Goal: Find specific page/section: Find specific page/section

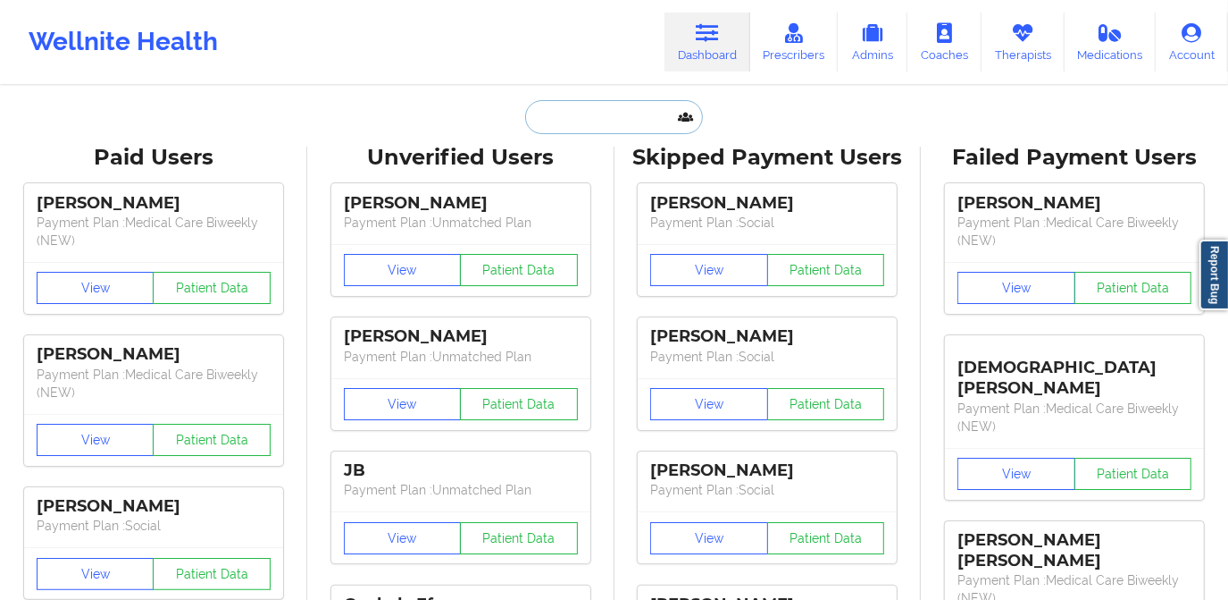
click at [569, 104] on input "text" at bounding box center [613, 117] width 177 height 34
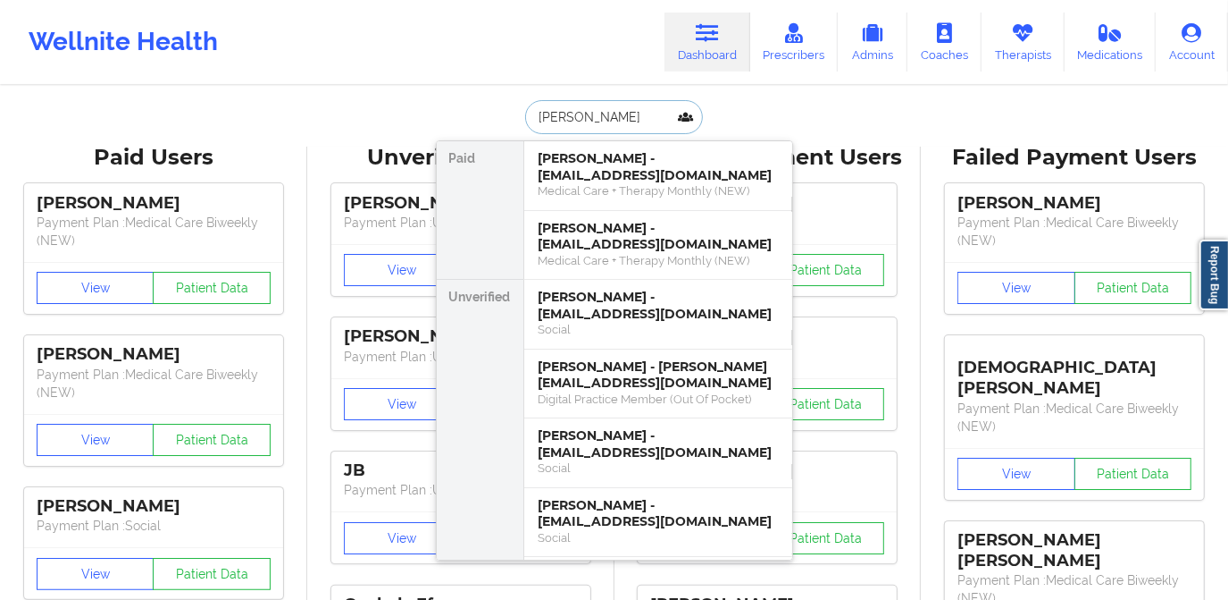
type input "[PERSON_NAME]"
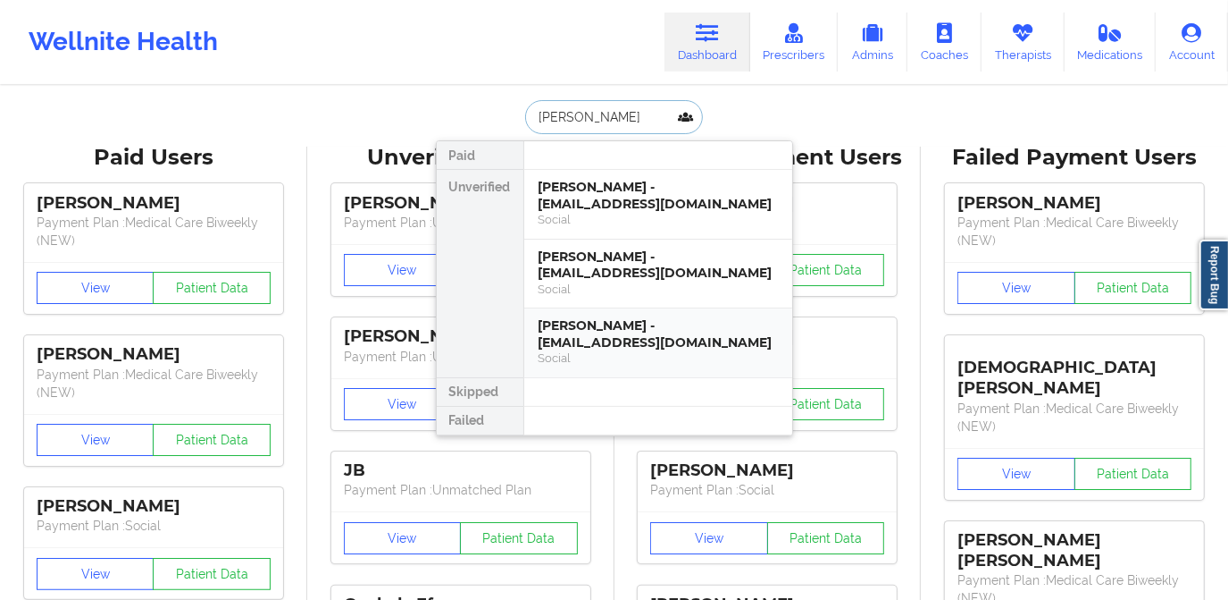
click at [641, 347] on div "[PERSON_NAME] - [EMAIL_ADDRESS][DOMAIN_NAME]" at bounding box center [658, 333] width 239 height 33
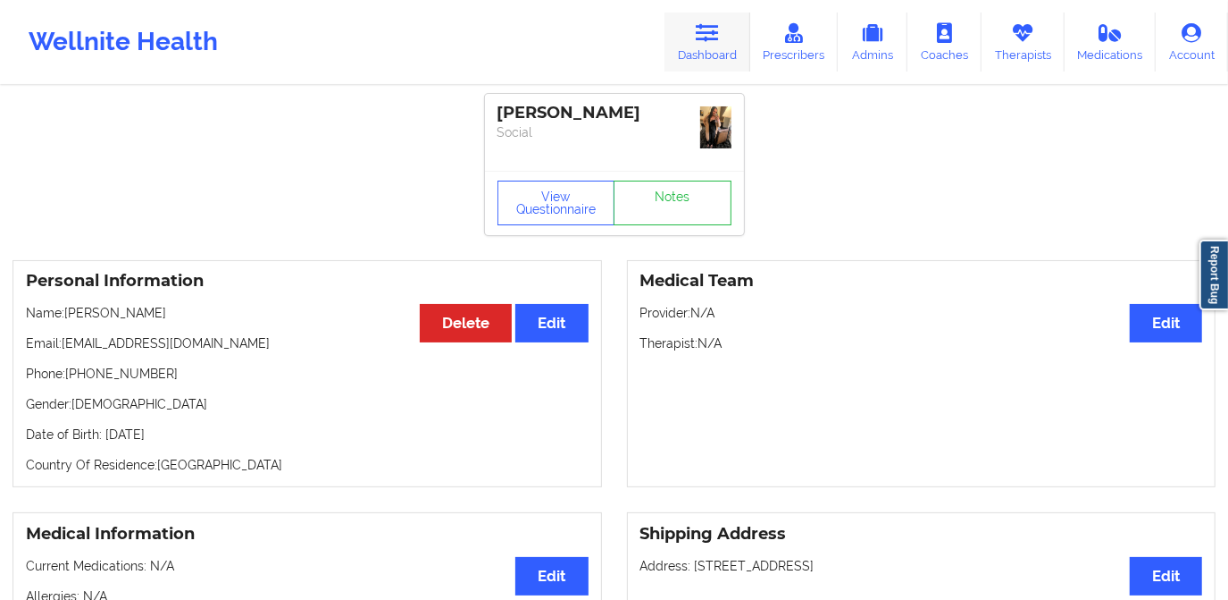
click at [692, 47] on link "Dashboard" at bounding box center [708, 42] width 86 height 59
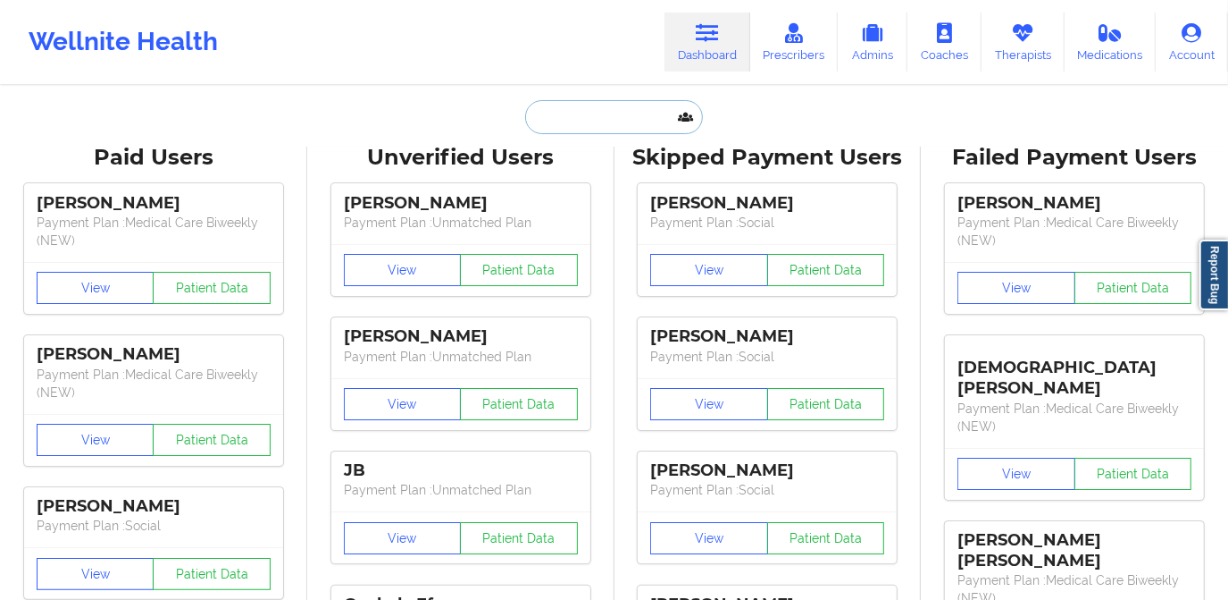
click at [585, 112] on input "text" at bounding box center [613, 117] width 177 height 34
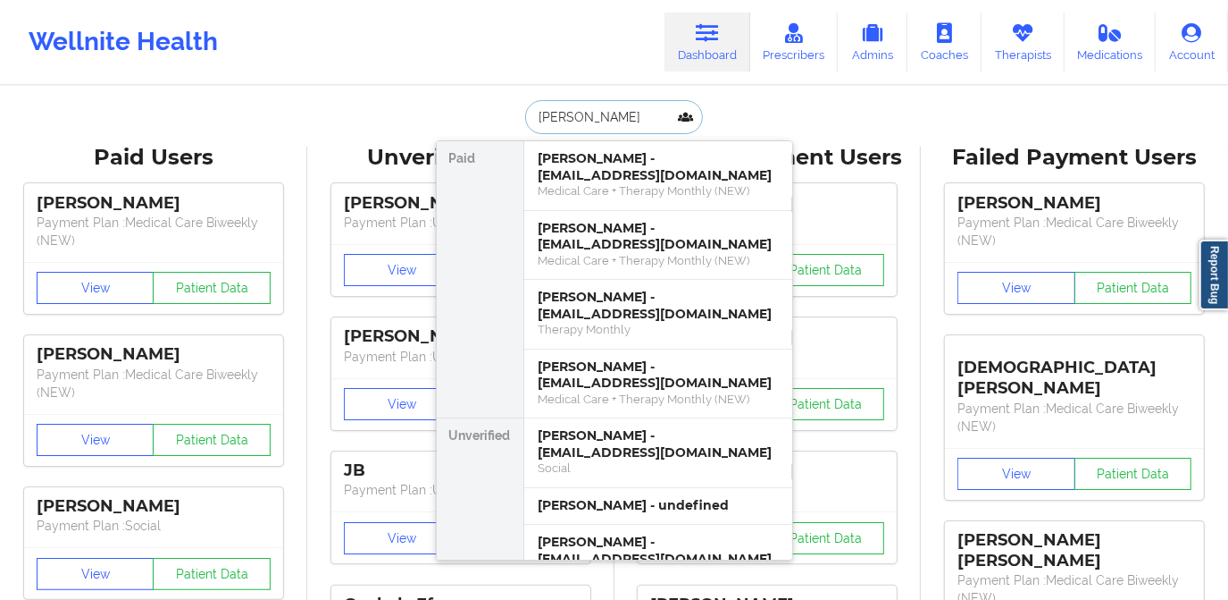
type input "[PERSON_NAME]"
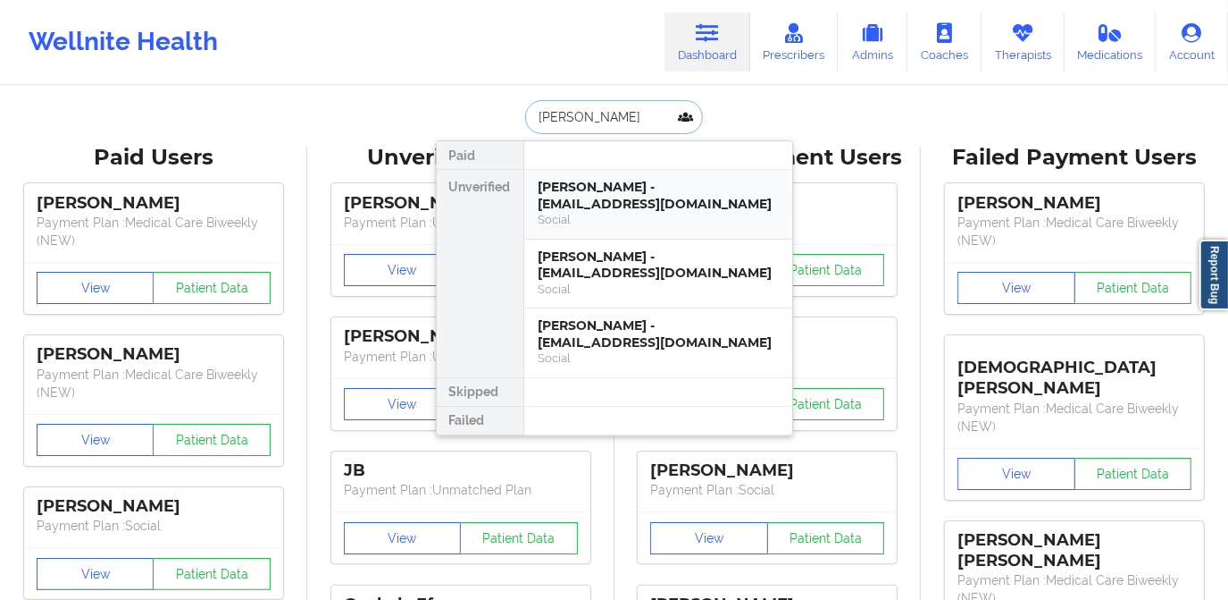
click at [629, 189] on div "[PERSON_NAME] - [EMAIL_ADDRESS][DOMAIN_NAME]" at bounding box center [658, 195] width 239 height 33
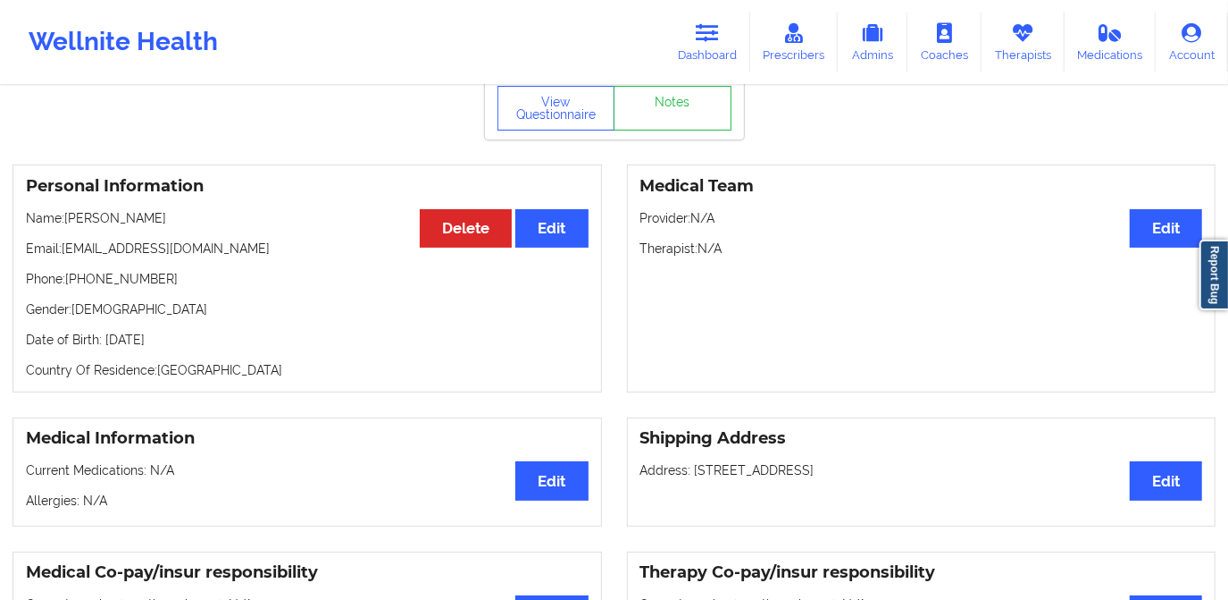
scroll to position [80, 0]
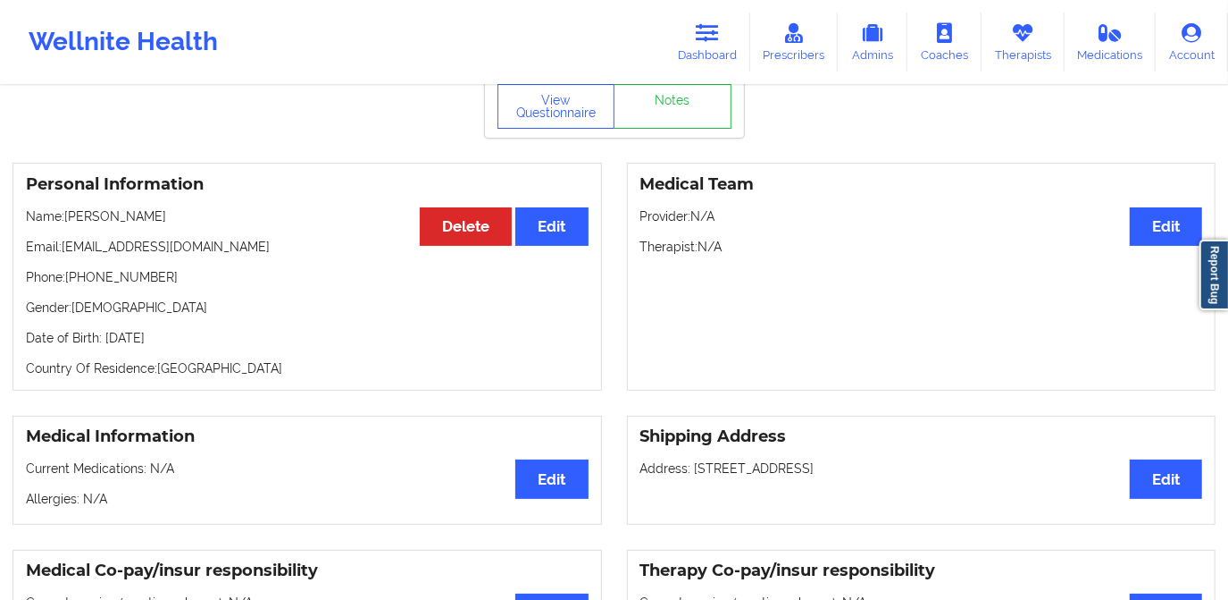
drag, startPoint x: 66, startPoint y: 218, endPoint x: 193, endPoint y: 222, distance: 126.9
click at [193, 222] on p "Name: [PERSON_NAME]" at bounding box center [307, 216] width 563 height 18
copy p "[PERSON_NAME]"
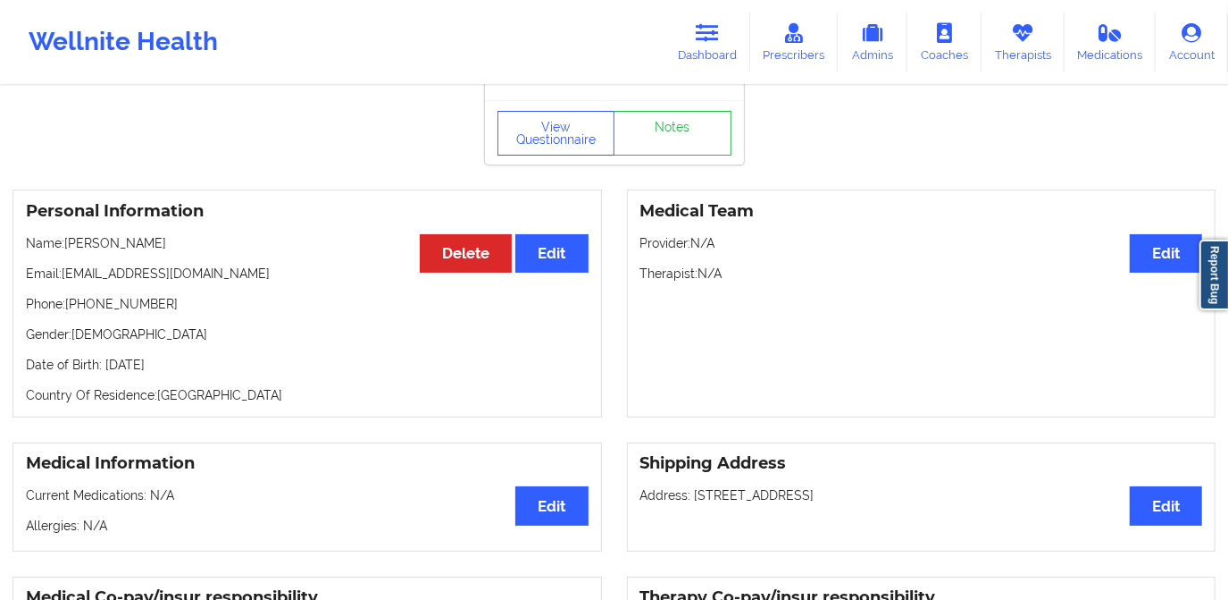
scroll to position [0, 0]
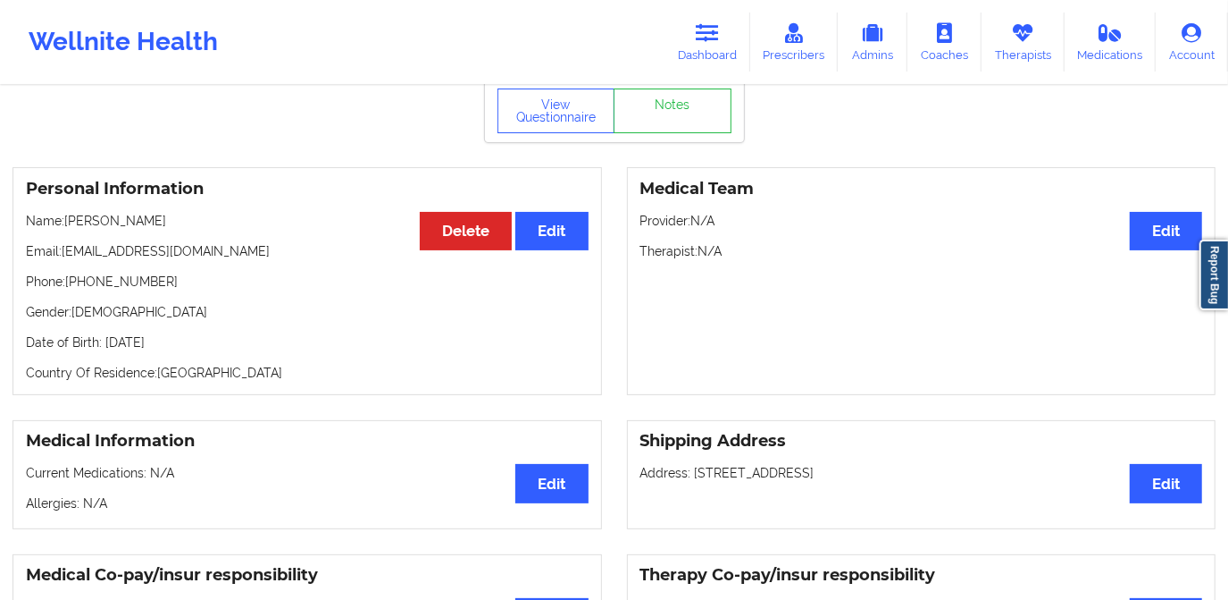
scroll to position [55, 0]
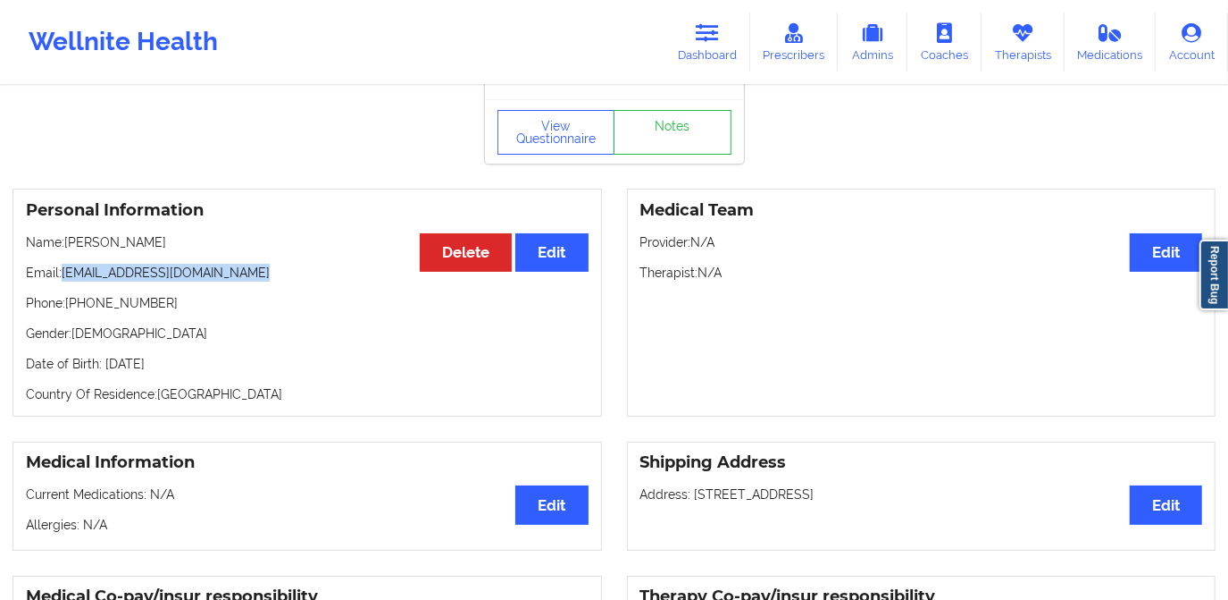
drag, startPoint x: 64, startPoint y: 279, endPoint x: 252, endPoint y: 286, distance: 187.8
click at [252, 286] on div "Personal Information Edit Delete Name: [PERSON_NAME] Email: [EMAIL_ADDRESS][DOM…" at bounding box center [308, 303] width 590 height 228
copy p "[EMAIL_ADDRESS][DOMAIN_NAME]"
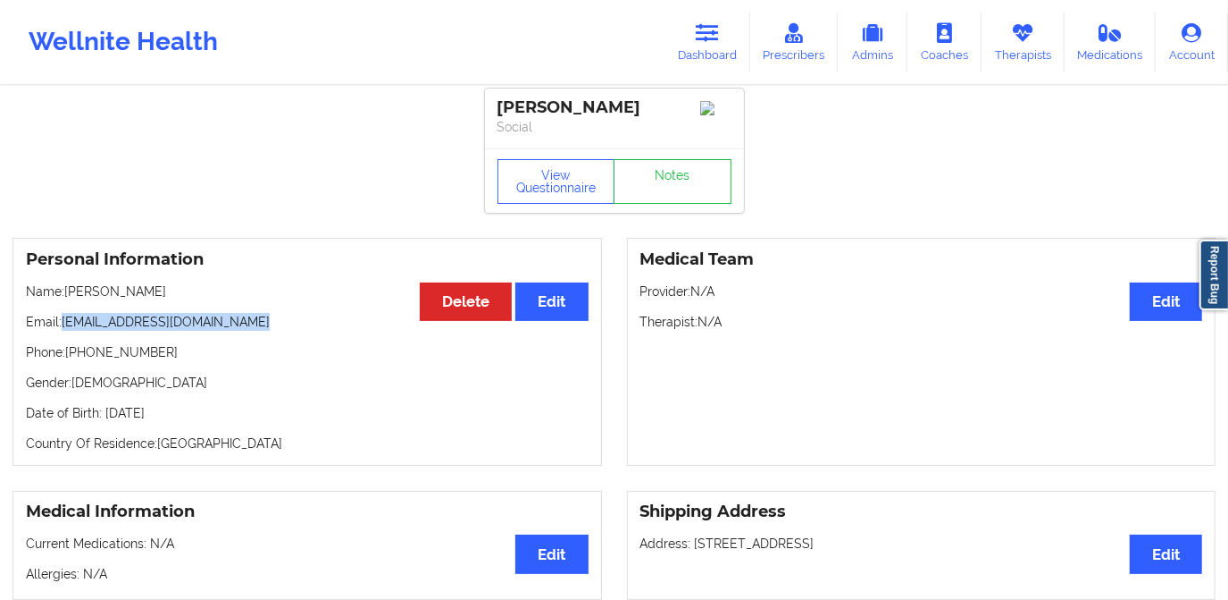
scroll to position [0, 0]
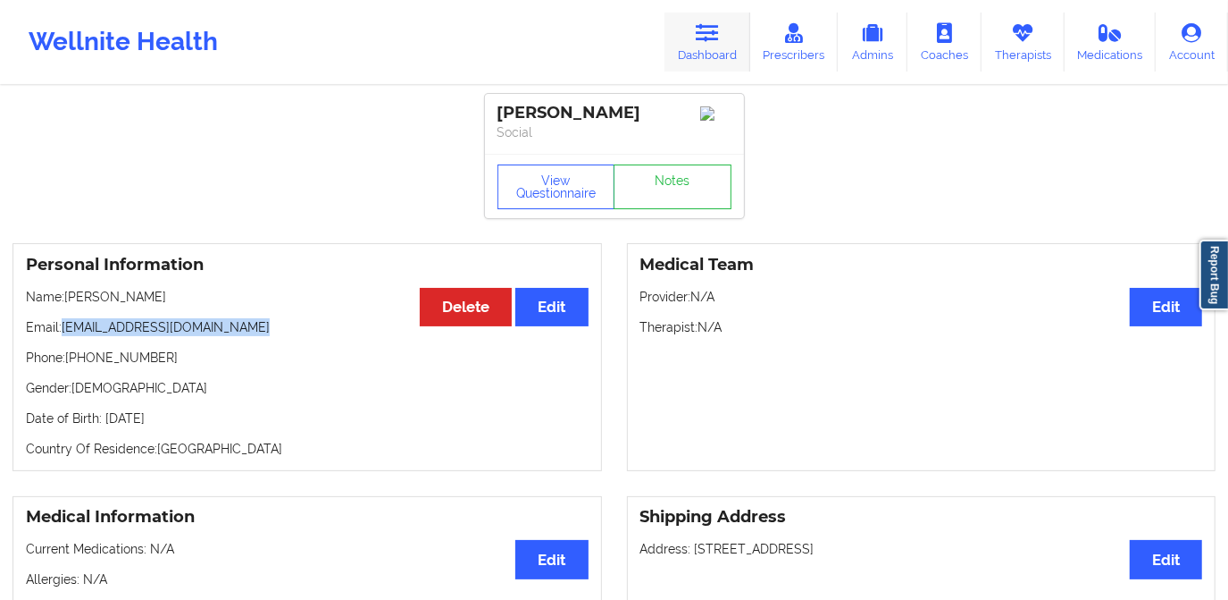
click at [717, 48] on link "Dashboard" at bounding box center [708, 42] width 86 height 59
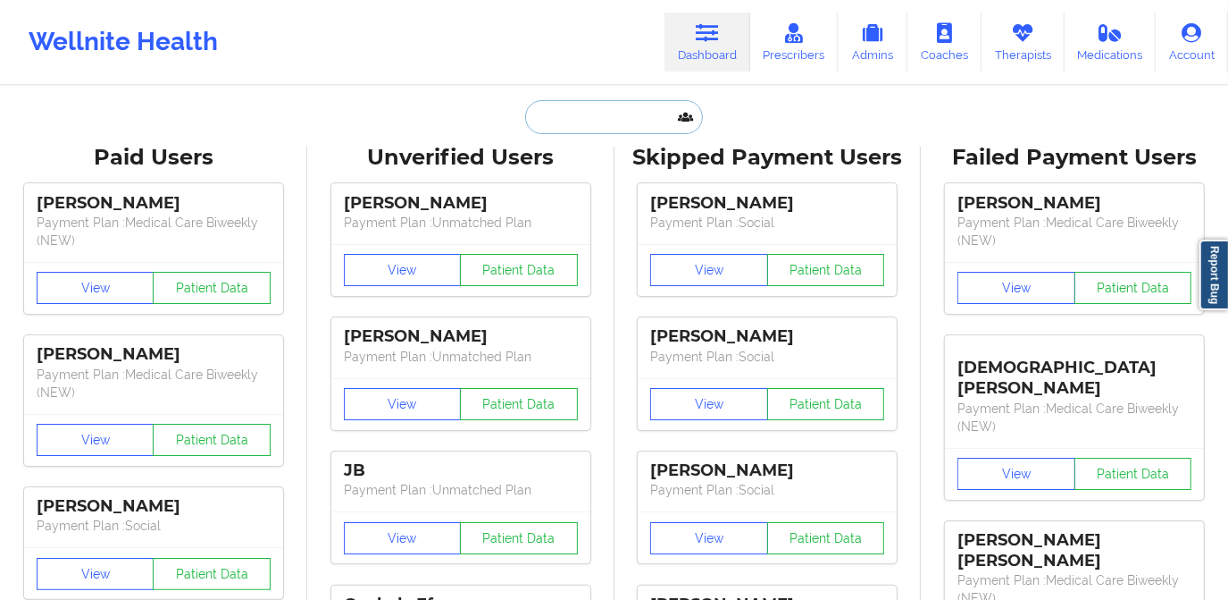
click at [611, 113] on input "text" at bounding box center [613, 117] width 177 height 34
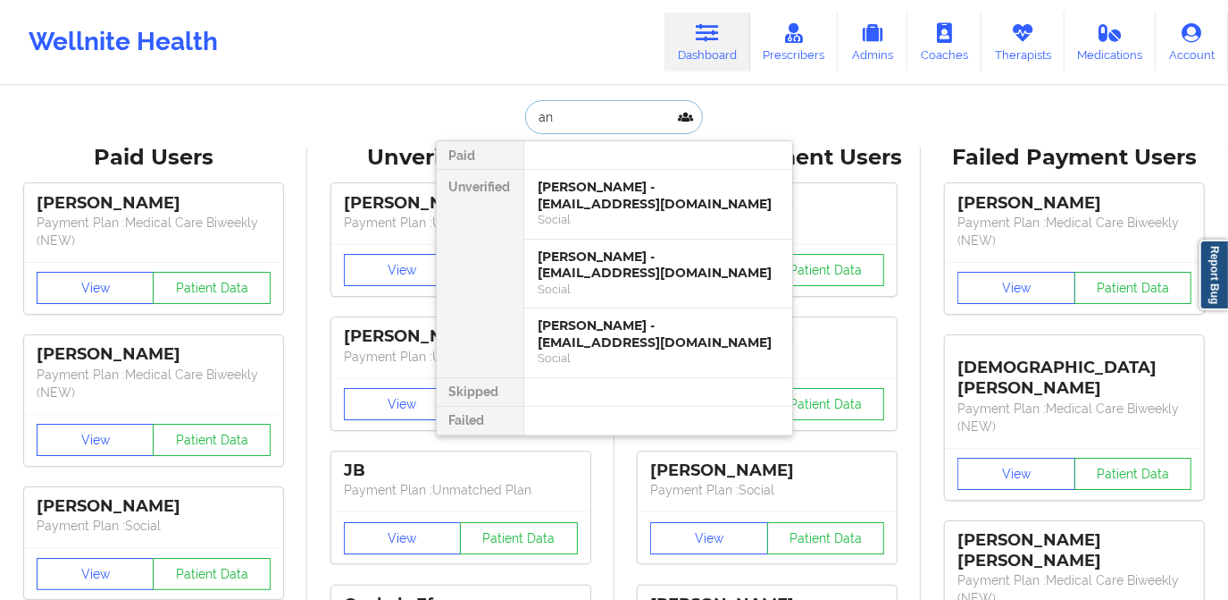
type input "ang"
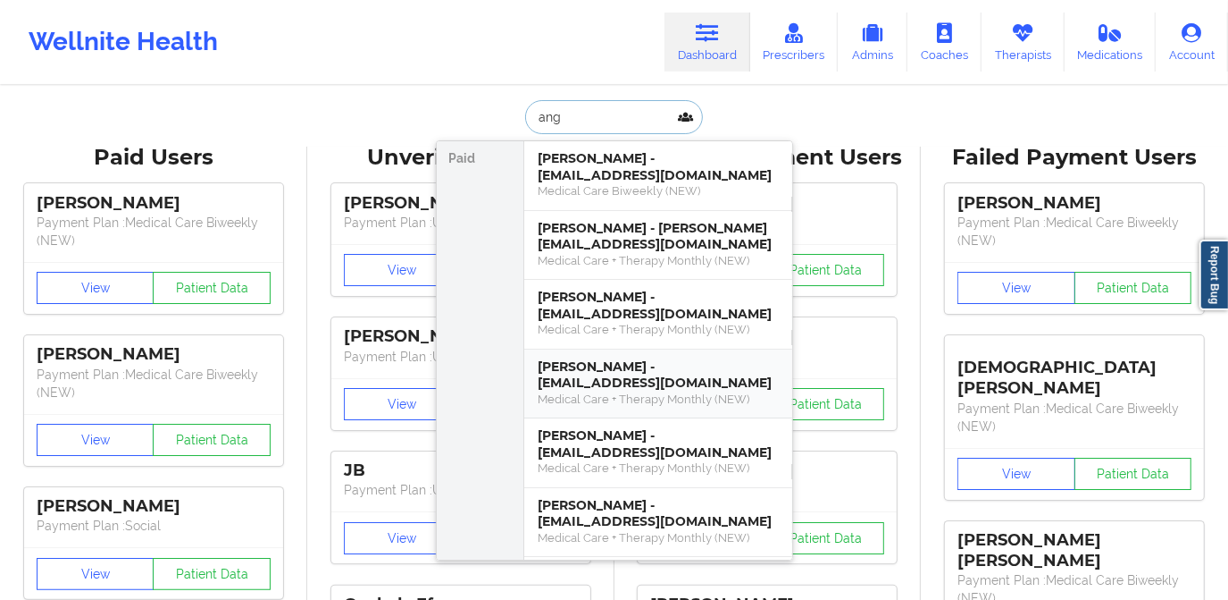
click at [647, 391] on div "Medical Care + Therapy Monthly (NEW)" at bounding box center [658, 398] width 239 height 15
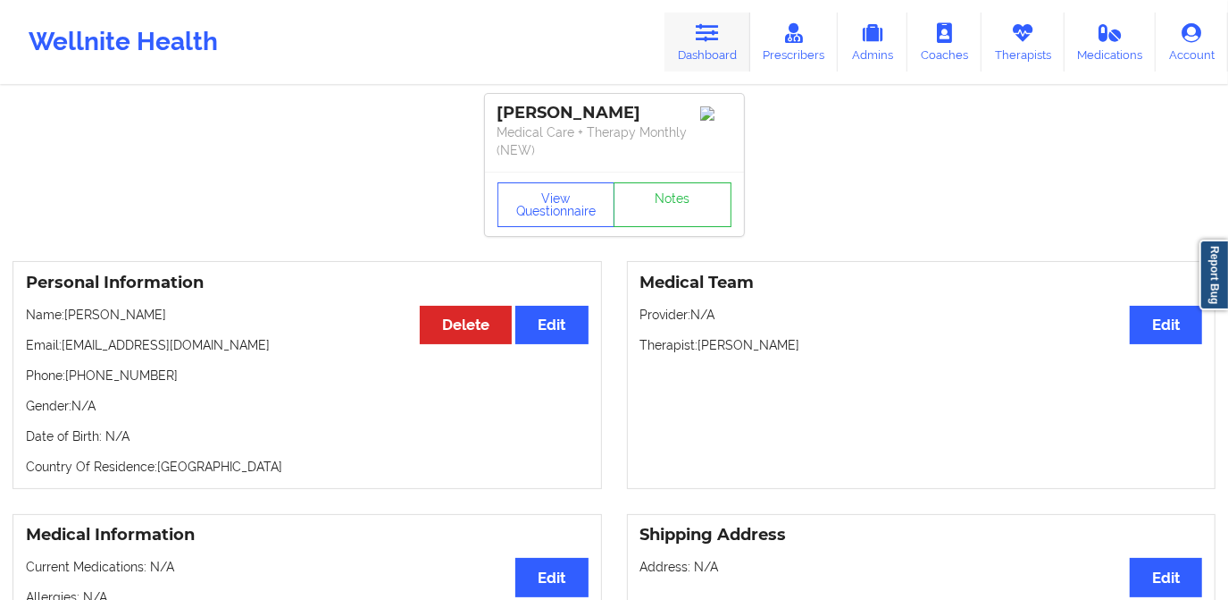
click at [704, 58] on link "Dashboard" at bounding box center [708, 42] width 86 height 59
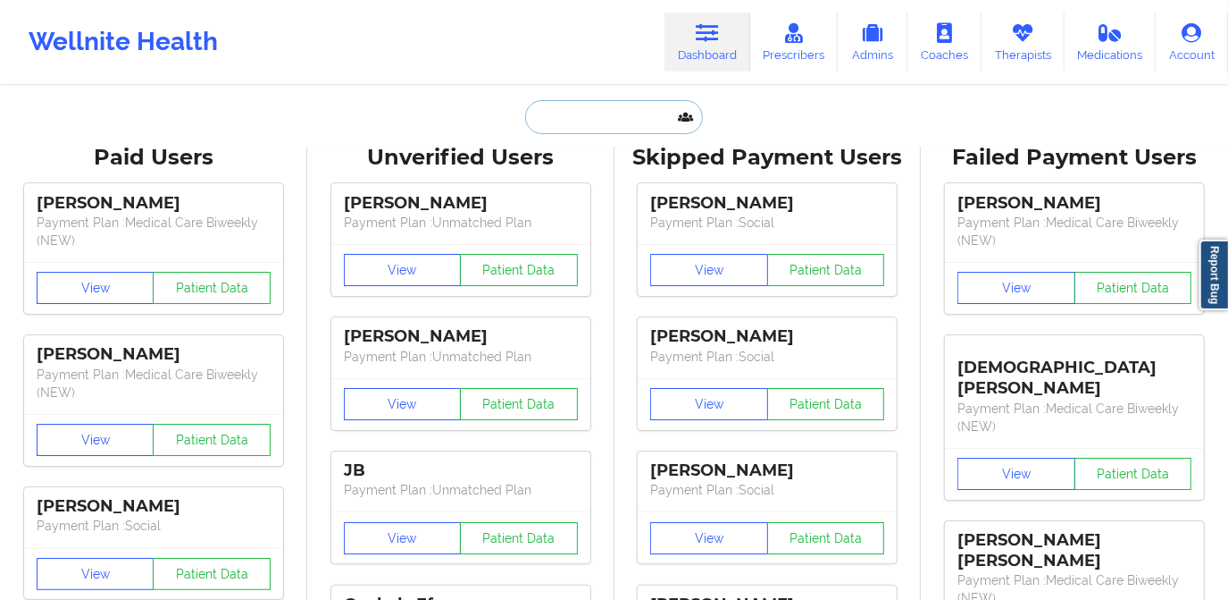
click at [656, 116] on input "text" at bounding box center [613, 117] width 177 height 34
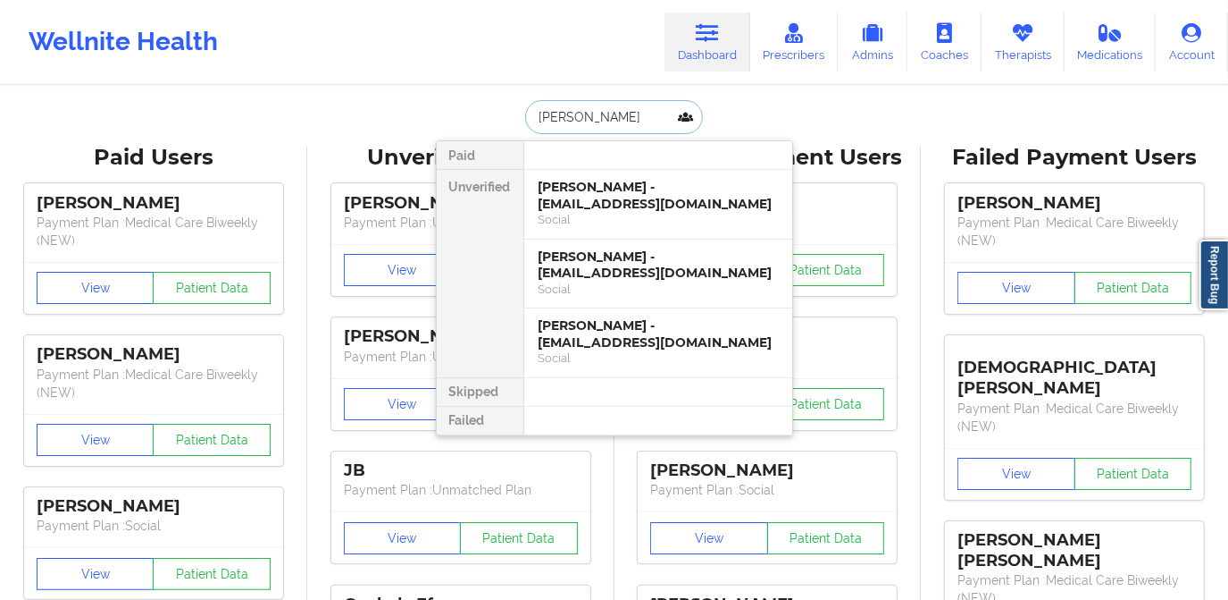
type input "[PERSON_NAME]"
click at [586, 354] on div "Social" at bounding box center [658, 357] width 239 height 15
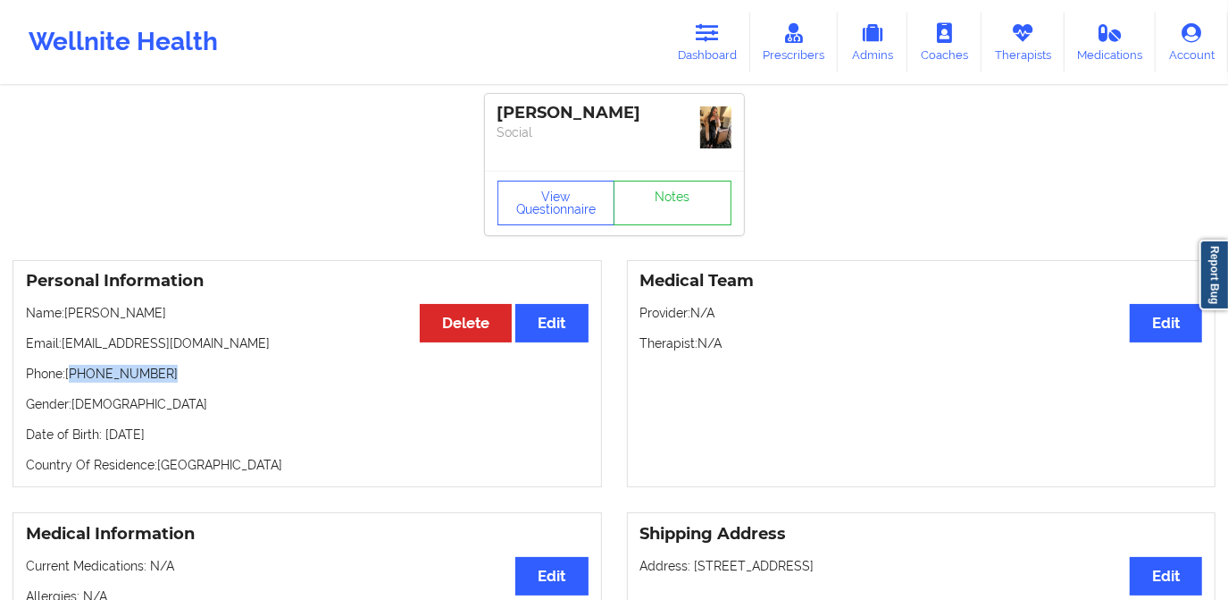
drag, startPoint x: 73, startPoint y: 374, endPoint x: 162, endPoint y: 375, distance: 88.5
click at [160, 378] on p "Phone: [PHONE_NUMBER]" at bounding box center [307, 374] width 563 height 18
copy p "[PHONE_NUMBER]"
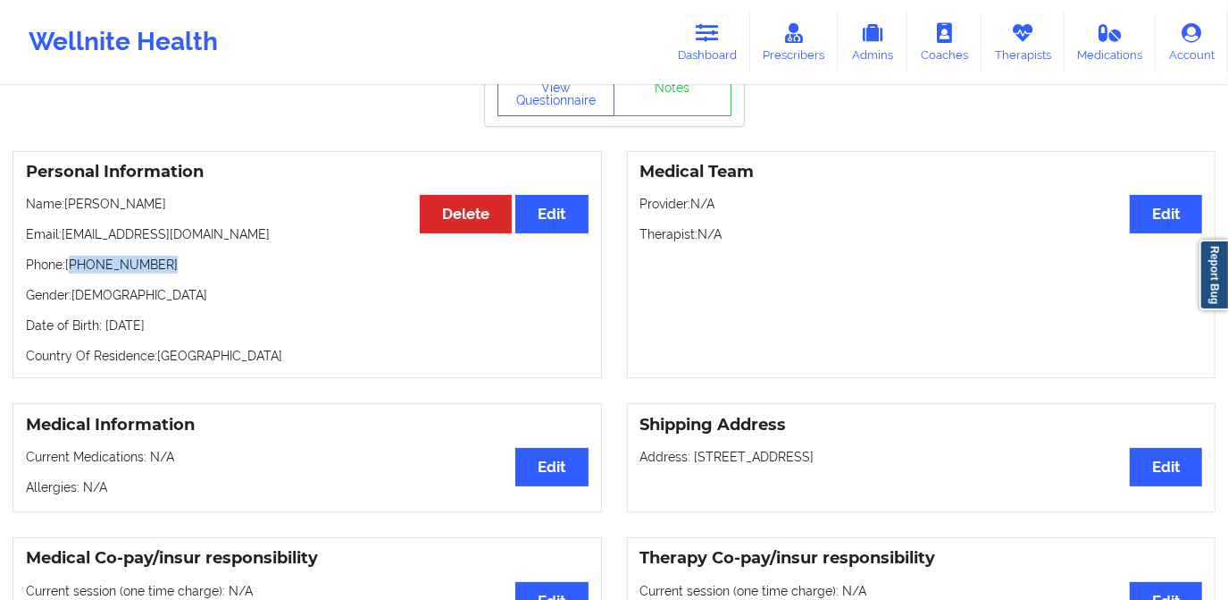
scroll to position [80, 0]
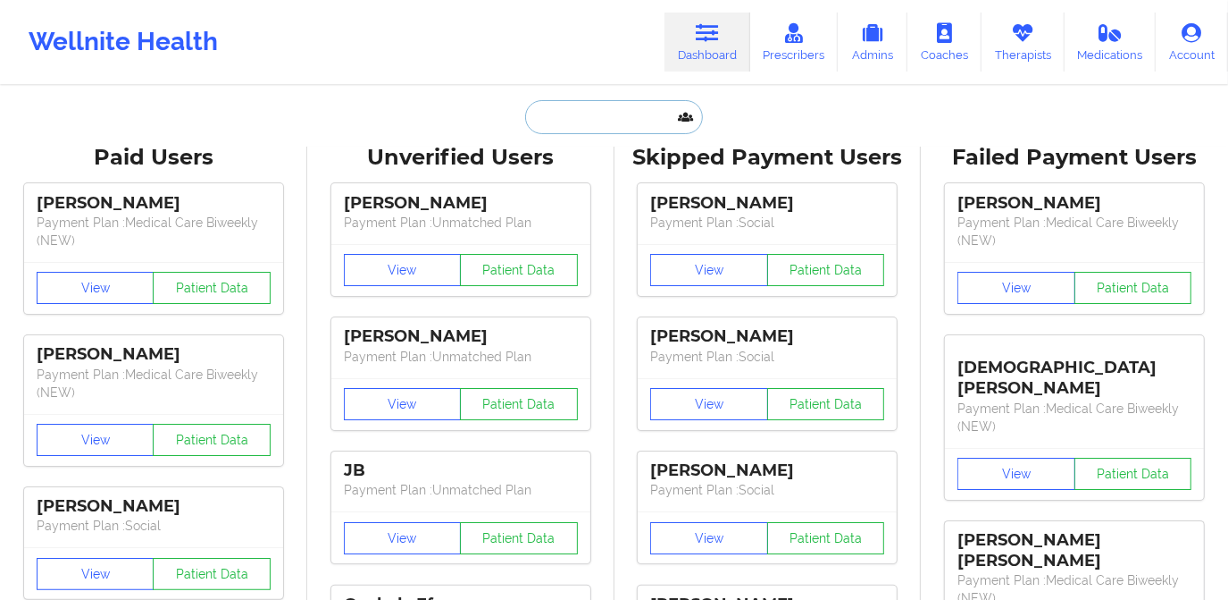
click at [563, 117] on input "text" at bounding box center [613, 117] width 177 height 34
paste input "Hi Angelica, we received your insurance card and will initiate the refund proce…"
type input "Hi Angelica, we received your insurance card and will initiate the refund proce…"
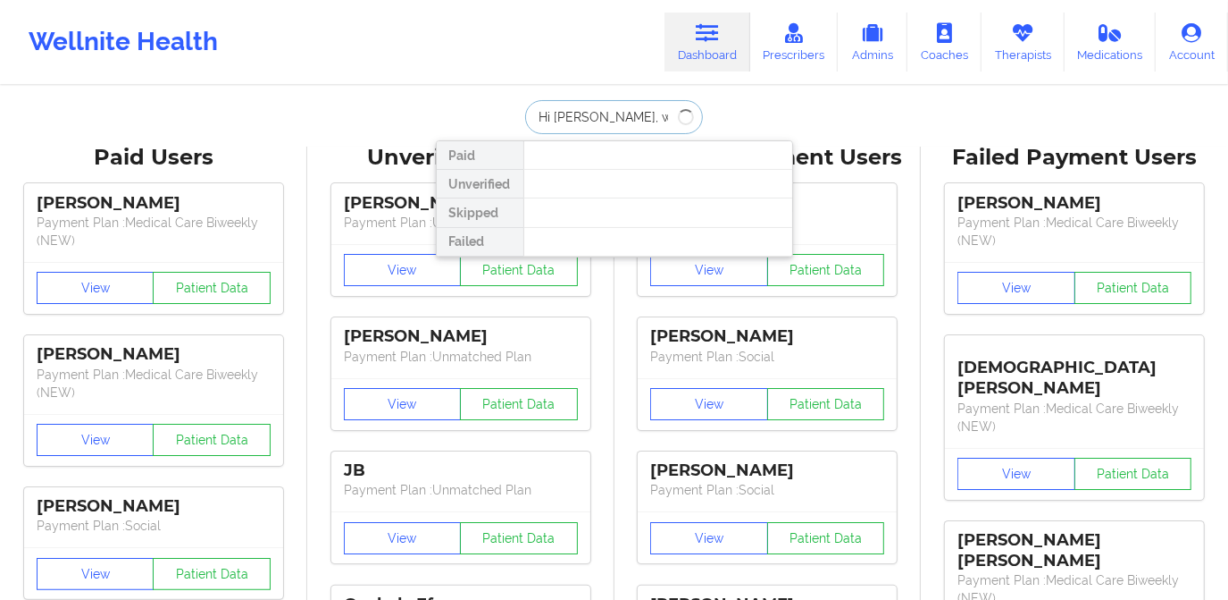
drag, startPoint x: 674, startPoint y: 120, endPoint x: 484, endPoint y: 118, distance: 189.4
click at [484, 118] on div "Hi Angelica, we received your insurance card and will initiate the refund proce…" at bounding box center [614, 117] width 357 height 34
type input "[PERSON_NAME]"
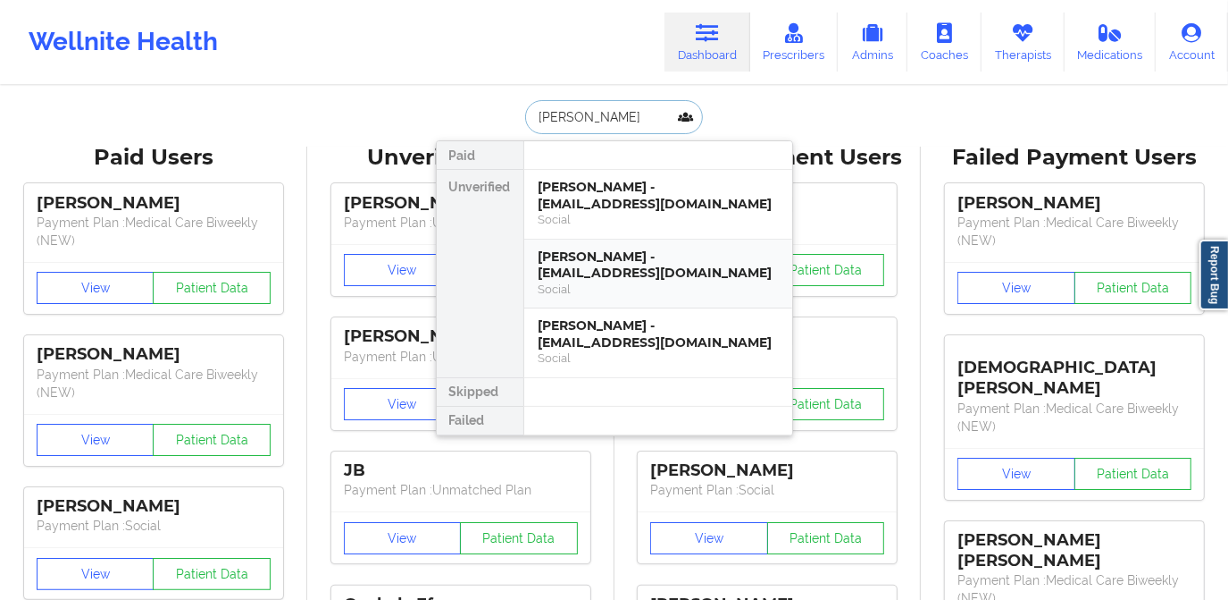
click at [616, 263] on div "[PERSON_NAME] - [EMAIL_ADDRESS][DOMAIN_NAME]" at bounding box center [658, 264] width 239 height 33
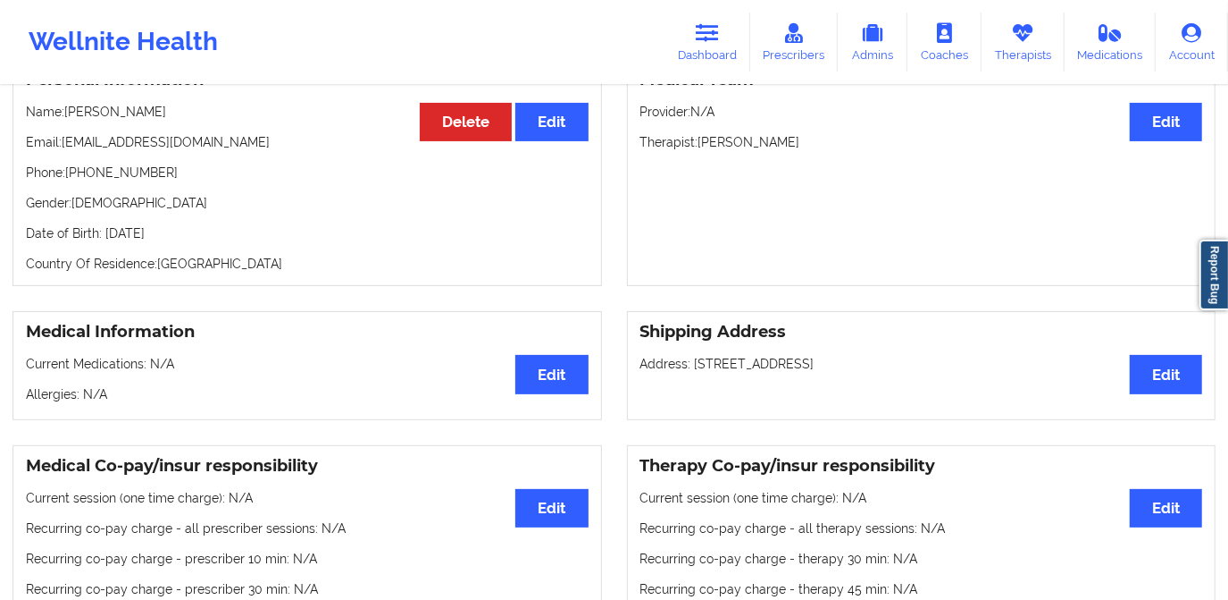
scroll to position [162, 0]
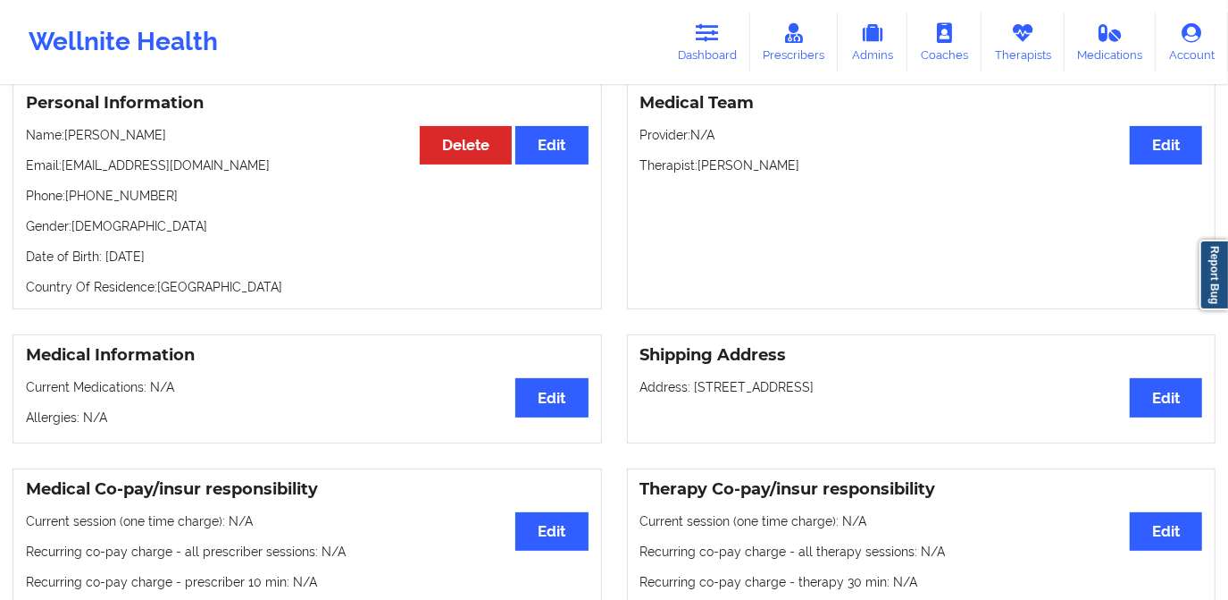
drag, startPoint x: 64, startPoint y: 139, endPoint x: 179, endPoint y: 147, distance: 114.6
click at [179, 144] on p "Name: [PERSON_NAME]" at bounding box center [307, 135] width 563 height 18
drag, startPoint x: 179, startPoint y: 147, endPoint x: 160, endPoint y: 158, distance: 21.6
click at [160, 158] on div "Personal Information Edit Delete Name: Angelica Martinez Email: angelica620mart…" at bounding box center [308, 195] width 590 height 228
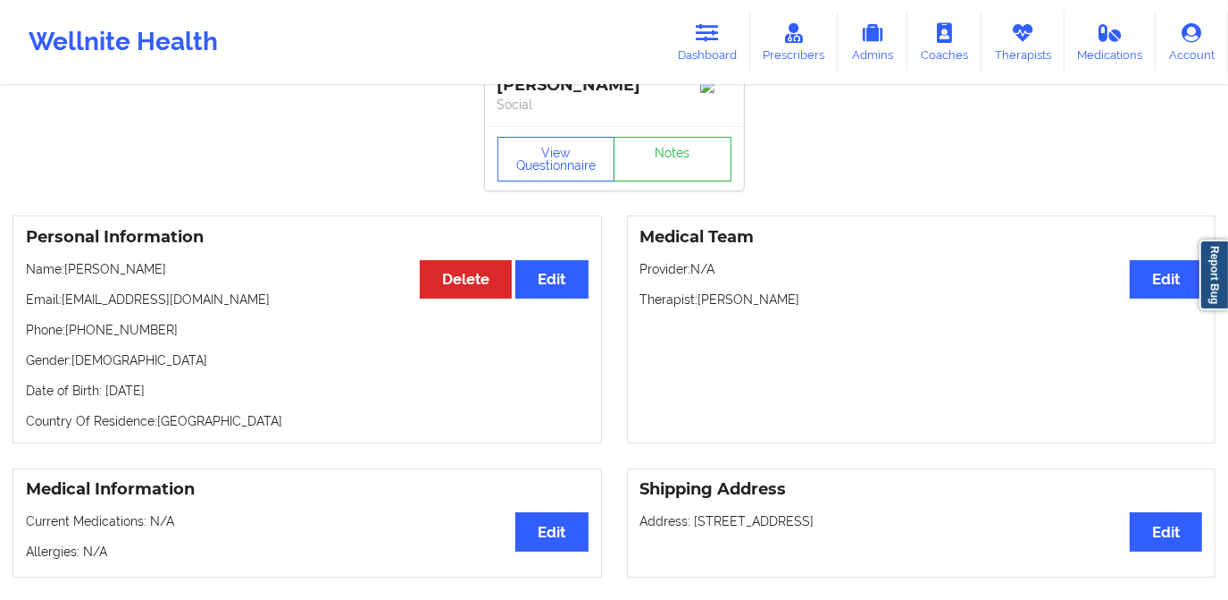
scroll to position [0, 0]
